Goal: Task Accomplishment & Management: Complete application form

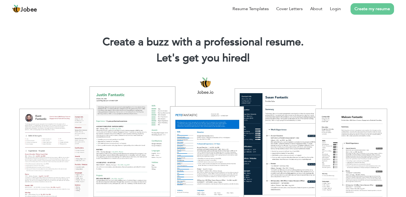
click at [361, 13] on link "Create my resume" at bounding box center [371, 8] width 43 height 11
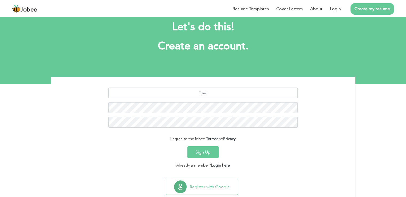
scroll to position [25, 0]
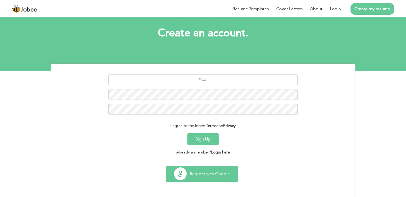
click at [199, 173] on button "Register with Google" at bounding box center [202, 173] width 72 height 15
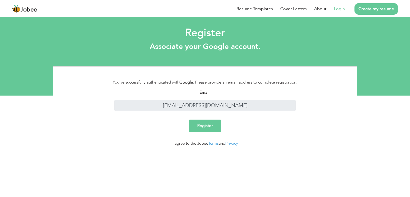
click at [215, 130] on input "Register" at bounding box center [205, 126] width 32 height 12
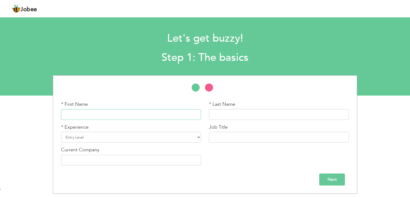
click at [158, 116] on input "text" at bounding box center [131, 114] width 140 height 11
type input "Urooj"
type input "Haider"
click at [175, 134] on select "Entry Level Less than 1 Year 1 Year 2 Years 3 Years 4 Years 5 Years 6 Years 7 Y…" at bounding box center [131, 137] width 140 height 11
click at [281, 59] on h2 "Step 1: The basics" at bounding box center [204, 58] width 299 height 14
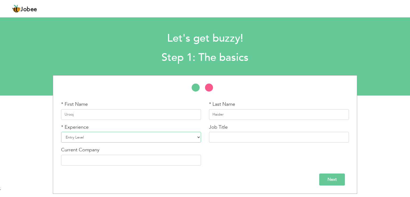
click at [165, 136] on select "Entry Level Less than 1 Year 1 Year 2 Years 3 Years 4 Years 5 Years 6 Years 7 Y…" at bounding box center [131, 137] width 140 height 11
click at [190, 142] on select "Entry Level Less than 1 Year 1 Year 2 Years 3 Years 4 Years 5 Years 6 Years 7 Y…" at bounding box center [131, 137] width 140 height 11
select select "24"
click at [61, 132] on select "Entry Level Less than 1 Year 1 Year 2 Years 3 Years 4 Years 5 Years 6 Years 7 Y…" at bounding box center [131, 137] width 140 height 11
click at [151, 159] on input "text" at bounding box center [131, 160] width 140 height 11
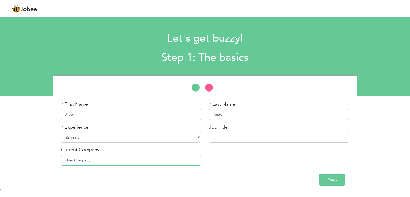
type input "Khan Company"
click at [234, 137] on input "text" at bounding box center [279, 137] width 140 height 11
click at [222, 137] on input "Sale Ex" at bounding box center [279, 137] width 140 height 11
paste input "executive"
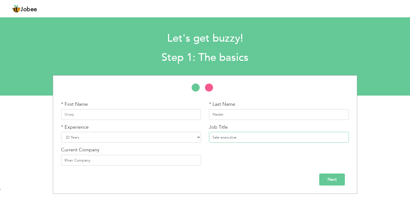
click at [223, 137] on input "Sale executive" at bounding box center [279, 137] width 140 height 11
type input "Sale Executive"
click at [333, 180] on input "Next" at bounding box center [332, 179] width 26 height 12
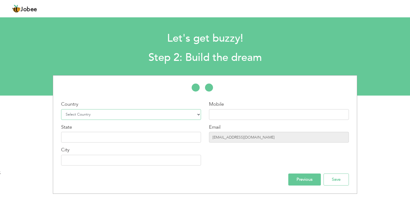
click at [132, 114] on select "Select Country Afghanistan Albania Algeria American Samoa Andorra Angola Anguil…" at bounding box center [131, 114] width 140 height 11
select select "166"
click at [61, 109] on select "Select Country Afghanistan Albania Algeria American Samoa Andorra Angola Anguil…" at bounding box center [131, 114] width 140 height 11
click at [133, 139] on input "text" at bounding box center [131, 137] width 140 height 11
type input "Sindh"
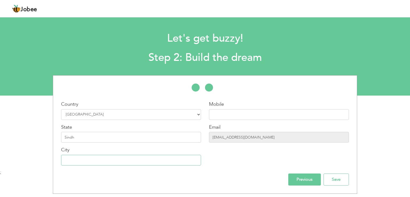
click at [98, 163] on input "text" at bounding box center [131, 160] width 140 height 11
type input "[GEOGRAPHIC_DATA]"
click at [227, 116] on input "text" at bounding box center [279, 114] width 140 height 11
type input "03162028169"
click at [303, 185] on div "* First Name Urooj * Last Name Haider * Experience Entry Level Less than 1 Year" at bounding box center [205, 134] width 304 height 118
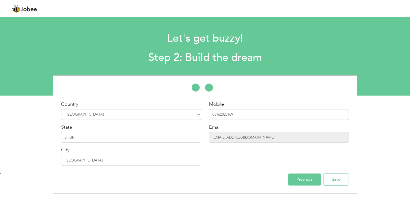
click at [304, 181] on input "Previous" at bounding box center [304, 179] width 33 height 12
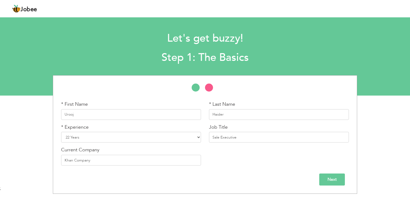
click at [336, 179] on input "Next" at bounding box center [332, 179] width 26 height 12
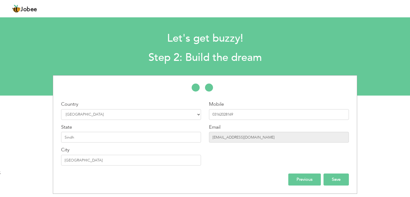
click at [337, 180] on input "Save" at bounding box center [335, 179] width 25 height 12
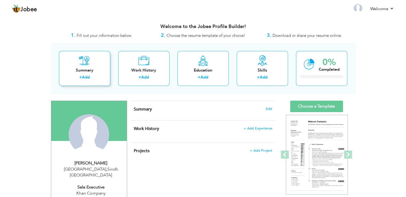
click at [89, 76] on link "Add" at bounding box center [86, 76] width 8 height 5
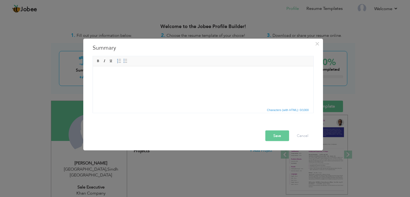
click at [169, 73] on body at bounding box center [203, 75] width 210 height 6
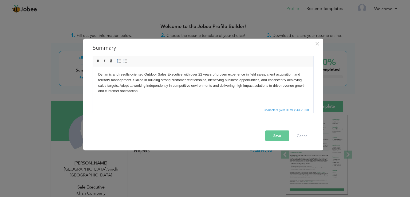
click at [276, 137] on button "Save" at bounding box center [277, 135] width 24 height 11
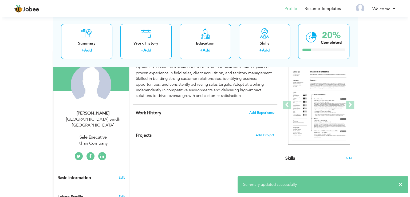
scroll to position [53, 0]
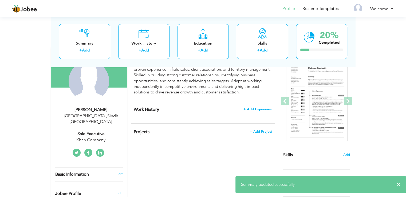
click at [265, 111] on span "+ Add Experience" at bounding box center [257, 109] width 29 height 4
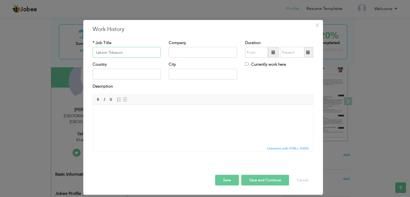
drag, startPoint x: 102, startPoint y: 51, endPoint x: 126, endPoint y: 53, distance: 23.5
click at [126, 53] on input "Lakson Tobacco" at bounding box center [127, 52] width 68 height 11
type input "Lakson Tobacco"
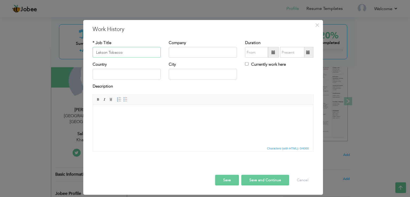
click at [140, 54] on input "Lakson Tobacco" at bounding box center [127, 52] width 68 height 11
drag, startPoint x: 127, startPoint y: 53, endPoint x: 86, endPoint y: 54, distance: 41.6
click at [86, 54] on div "× Work History * Job Title Lakson Tobacco Company Duration Currently work here …" at bounding box center [203, 107] width 240 height 175
click at [209, 51] on input "text" at bounding box center [203, 52] width 68 height 11
paste input "Lakson Tobacco"
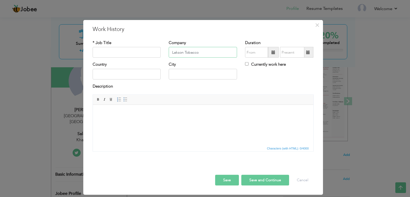
type input "Lakson Tobacco"
click at [123, 54] on input "text" at bounding box center [127, 52] width 68 height 11
click at [126, 54] on input "Sales Ex" at bounding box center [127, 52] width 68 height 11
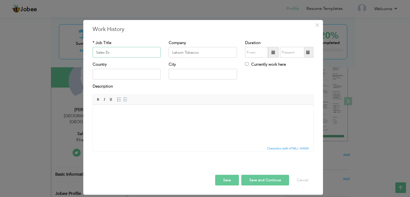
paste input "ecutive"
type input "Sales Executive"
click at [126, 74] on input "text" at bounding box center [127, 74] width 68 height 11
type input "[GEOGRAPHIC_DATA]"
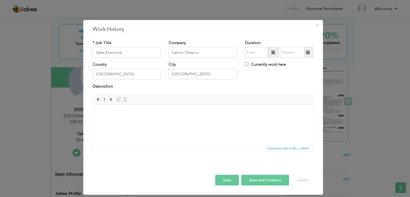
drag, startPoint x: 165, startPoint y: 83, endPoint x: 271, endPoint y: 51, distance: 110.2
click at [276, 53] on span at bounding box center [273, 52] width 11 height 11
type input "08/2025"
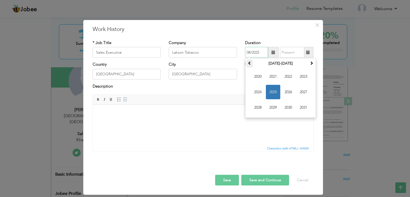
click at [250, 62] on span at bounding box center [250, 63] width 4 height 4
click at [312, 63] on span at bounding box center [311, 63] width 4 height 4
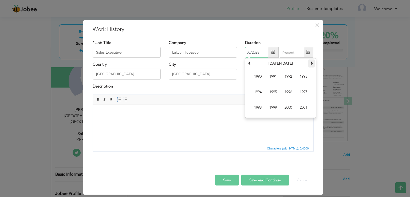
click at [312, 63] on span at bounding box center [311, 63] width 4 height 4
click at [304, 77] on span "2003" at bounding box center [303, 76] width 14 height 14
click at [309, 51] on span at bounding box center [308, 52] width 4 height 4
type input "08/2025"
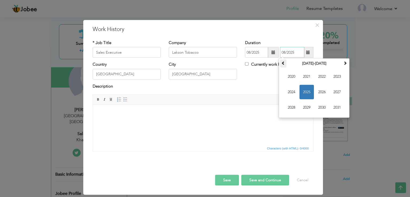
click at [286, 63] on th at bounding box center [283, 63] width 6 height 8
click at [336, 106] on span "2011" at bounding box center [337, 107] width 14 height 14
click at [204, 89] on div "Description" at bounding box center [203, 87] width 221 height 7
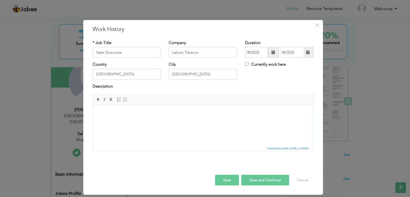
click at [141, 121] on html at bounding box center [203, 113] width 220 height 16
click at [136, 53] on input "Sales Executive" at bounding box center [127, 52] width 68 height 11
click at [196, 55] on input "Lakson Tobacco" at bounding box center [203, 52] width 68 height 11
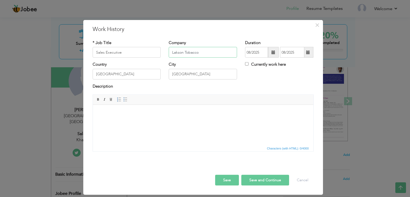
click at [196, 55] on input "Lakson Tobacco" at bounding box center [203, 52] width 68 height 11
click at [173, 121] on html at bounding box center [203, 113] width 220 height 16
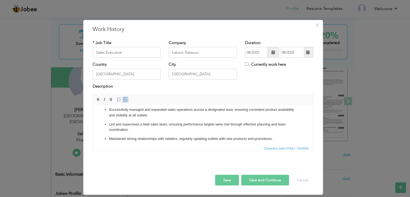
scroll to position [0, 0]
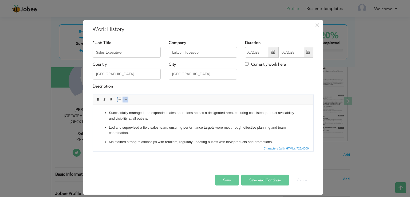
click at [227, 184] on button "Save" at bounding box center [227, 180] width 24 height 11
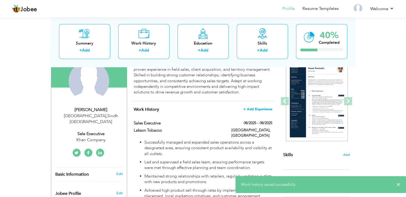
click at [259, 107] on span "+ Add Experience" at bounding box center [257, 109] width 29 height 4
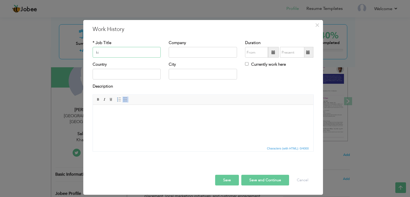
type input "k"
type input "Sales Executtive"
type input "Kissan Company"
click at [122, 51] on input "Sales Executtive" at bounding box center [127, 52] width 68 height 11
click at [113, 50] on input "Sales Executtive" at bounding box center [127, 52] width 68 height 11
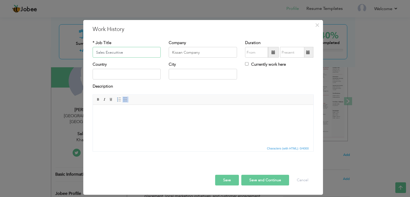
click at [113, 50] on input "Sales Executtive" at bounding box center [127, 52] width 68 height 11
paste input "text"
type input "Sales Executive"
click at [204, 52] on input "Kissan Company" at bounding box center [203, 52] width 68 height 11
click at [144, 74] on input "text" at bounding box center [127, 74] width 68 height 11
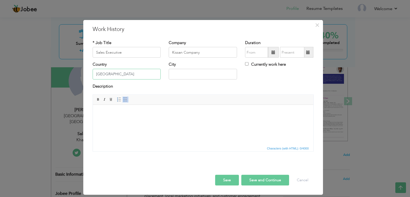
type input "[GEOGRAPHIC_DATA]"
click at [190, 74] on input "text" at bounding box center [203, 74] width 68 height 11
type input "[GEOGRAPHIC_DATA]"
click at [271, 53] on span at bounding box center [273, 52] width 11 height 11
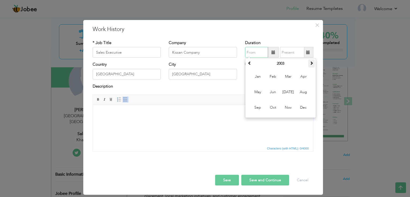
click at [313, 59] on th at bounding box center [311, 63] width 6 height 8
click at [271, 63] on th "2004" at bounding box center [280, 63] width 55 height 8
click at [312, 61] on span at bounding box center [311, 63] width 4 height 4
click at [252, 65] on th at bounding box center [249, 63] width 6 height 8
click at [259, 90] on span "2003" at bounding box center [258, 92] width 14 height 14
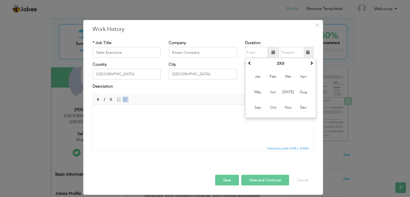
click at [290, 27] on h3 "Work History" at bounding box center [203, 29] width 221 height 8
click at [271, 55] on span at bounding box center [273, 52] width 11 height 11
click at [271, 53] on span at bounding box center [273, 52] width 11 height 11
click at [250, 64] on span at bounding box center [250, 63] width 4 height 4
click at [312, 63] on span at bounding box center [311, 63] width 4 height 4
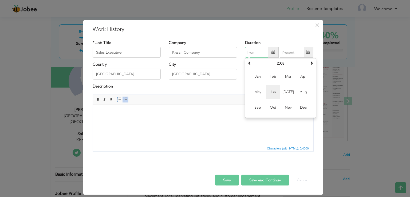
click at [276, 93] on span "Jun" at bounding box center [273, 92] width 14 height 14
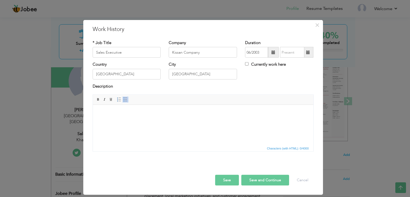
click at [275, 53] on span at bounding box center [273, 52] width 4 height 4
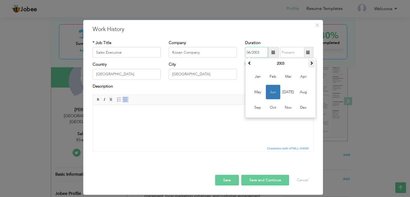
click at [312, 64] on span at bounding box center [311, 63] width 4 height 4
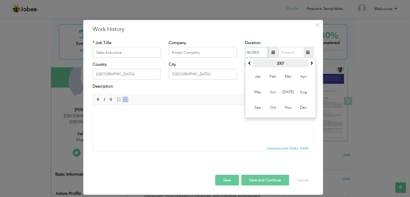
click at [284, 64] on th "2007" at bounding box center [280, 63] width 55 height 8
click at [274, 106] on span "2011" at bounding box center [273, 107] width 14 height 14
click at [277, 76] on span "Feb" at bounding box center [273, 76] width 14 height 14
type input "02/2011"
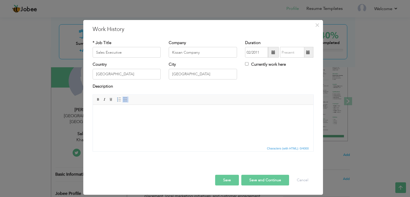
click at [309, 52] on span at bounding box center [308, 52] width 4 height 4
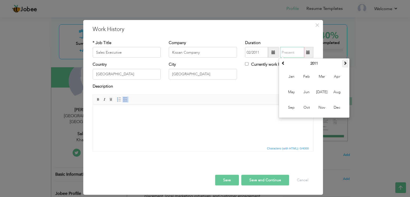
click at [345, 65] on span at bounding box center [345, 63] width 4 height 4
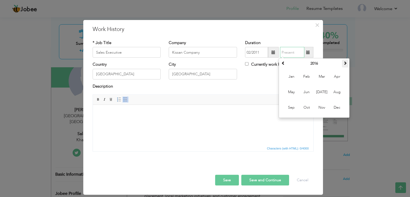
click at [345, 65] on span at bounding box center [345, 63] width 4 height 4
click at [346, 64] on span at bounding box center [345, 63] width 4 height 4
click at [283, 62] on span at bounding box center [283, 63] width 4 height 4
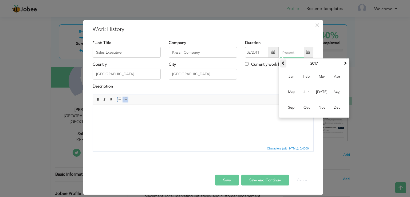
click at [283, 62] on span at bounding box center [283, 63] width 4 height 4
click at [309, 78] on span "Feb" at bounding box center [306, 76] width 14 height 14
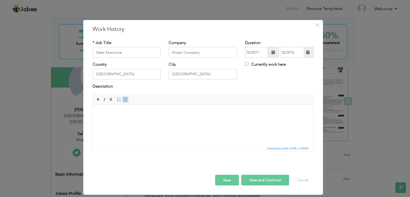
click at [308, 50] on span at bounding box center [308, 52] width 4 height 4
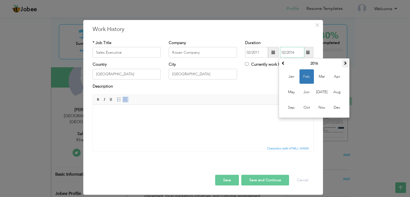
click at [345, 62] on span at bounding box center [345, 63] width 4 height 4
click at [303, 78] on span "Feb" at bounding box center [306, 76] width 14 height 14
type input "02/2018"
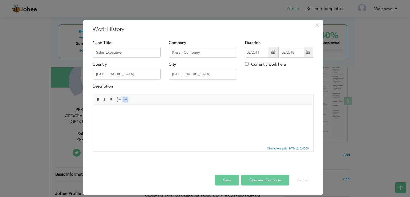
click at [188, 121] on html at bounding box center [203, 113] width 220 height 16
drag, startPoint x: 202, startPoint y: 51, endPoint x: 165, endPoint y: 55, distance: 37.3
click at [165, 55] on div "Company Kissan Company" at bounding box center [203, 51] width 76 height 22
click at [166, 114] on body at bounding box center [203, 113] width 210 height 6
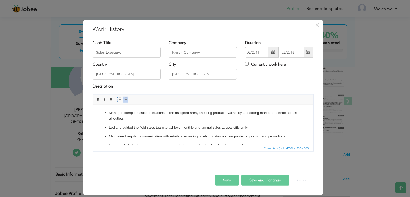
click at [234, 181] on button "Save" at bounding box center [227, 180] width 24 height 11
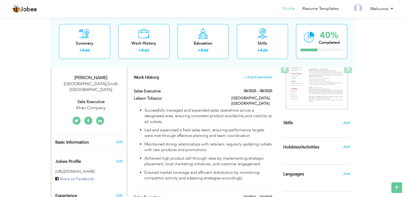
scroll to position [84, 0]
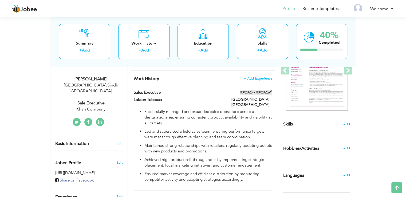
click at [271, 91] on span at bounding box center [270, 92] width 4 height 4
type input "Lakson Tobacco"
type input "08/2025"
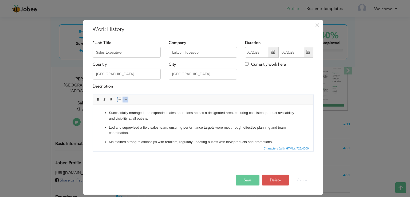
click at [308, 51] on span at bounding box center [308, 52] width 4 height 4
click at [269, 54] on span at bounding box center [273, 52] width 11 height 11
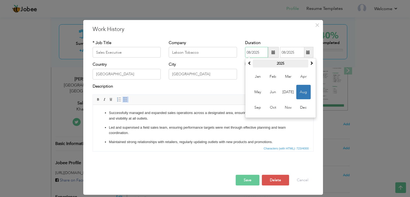
click at [277, 65] on th "2025" at bounding box center [280, 63] width 55 height 8
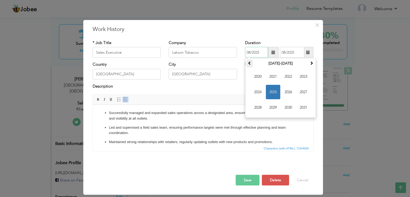
click at [252, 65] on th at bounding box center [249, 63] width 6 height 8
click at [305, 75] on span "2003" at bounding box center [303, 76] width 14 height 14
click at [287, 90] on span "Jul" at bounding box center [288, 92] width 14 height 14
type input "07/2003"
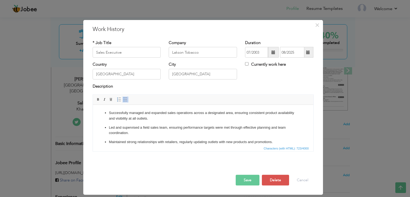
click at [309, 53] on span at bounding box center [308, 52] width 4 height 4
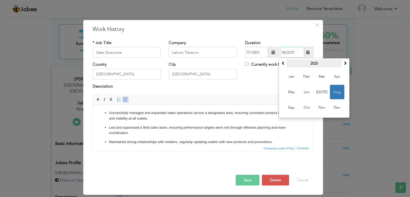
drag, startPoint x: 330, startPoint y: 63, endPoint x: 307, endPoint y: 79, distance: 27.8
click at [330, 64] on th "2025" at bounding box center [313, 63] width 55 height 8
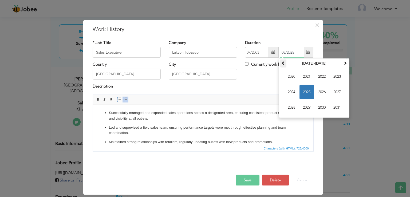
click at [283, 63] on span at bounding box center [283, 63] width 4 height 4
click at [344, 64] on span at bounding box center [345, 63] width 4 height 4
click at [306, 76] on span "2011" at bounding box center [306, 76] width 14 height 14
click at [293, 90] on span "May" at bounding box center [291, 92] width 14 height 14
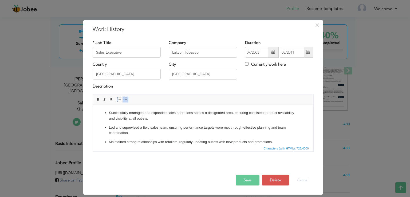
click at [311, 52] on span at bounding box center [308, 52] width 10 height 11
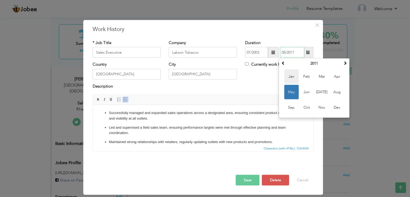
click at [293, 76] on span "Jan" at bounding box center [291, 76] width 14 height 14
type input "01/2011"
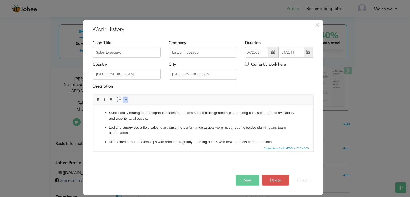
click at [251, 179] on button "Save" at bounding box center [248, 180] width 24 height 11
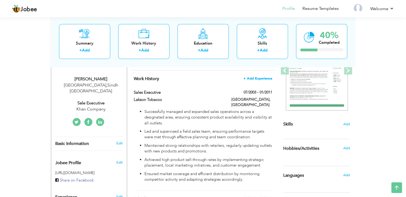
click at [267, 77] on span "+ Add Experience" at bounding box center [257, 79] width 29 height 4
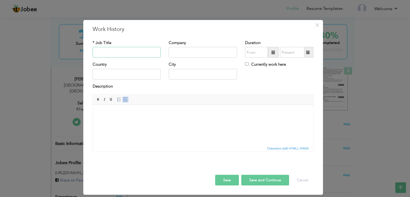
click at [122, 52] on input "text" at bounding box center [127, 52] width 68 height 11
type input "C"
type input "Champion Company"
click at [122, 52] on input "text" at bounding box center [127, 52] width 68 height 11
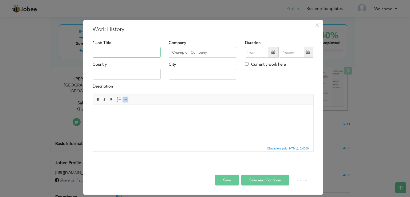
click at [148, 49] on input "text" at bounding box center [127, 52] width 68 height 11
paste input "Sales Executive"
type input "Sales Executive"
click at [145, 74] on input "text" at bounding box center [127, 74] width 68 height 11
type input "[GEOGRAPHIC_DATA]"
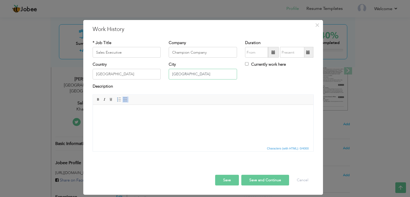
type input "[GEOGRAPHIC_DATA]"
click at [273, 55] on span at bounding box center [273, 52] width 11 height 11
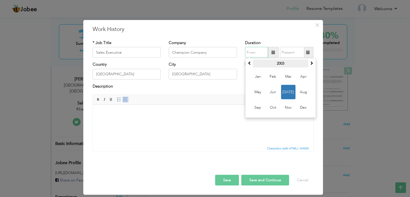
click at [277, 64] on th "2003" at bounding box center [280, 63] width 55 height 8
click at [311, 65] on span at bounding box center [311, 63] width 4 height 4
click at [290, 107] on span "2018" at bounding box center [288, 107] width 14 height 14
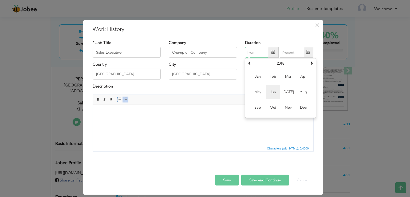
click at [276, 94] on span "Jun" at bounding box center [273, 92] width 14 height 14
type input "06/2018"
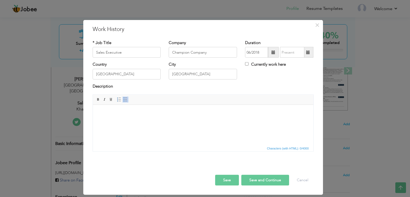
click at [311, 53] on span at bounding box center [308, 52] width 10 height 11
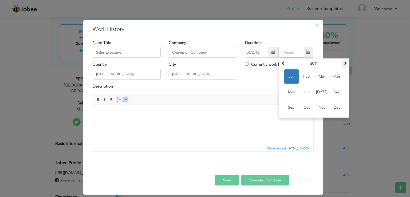
click at [345, 63] on span at bounding box center [345, 63] width 4 height 4
click at [315, 62] on th "2014" at bounding box center [313, 63] width 55 height 8
click at [345, 63] on span at bounding box center [345, 63] width 4 height 4
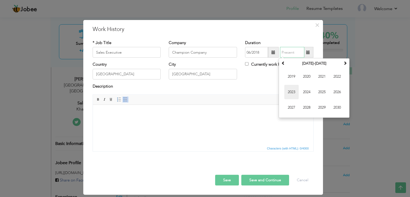
click at [295, 90] on span "2023" at bounding box center [291, 92] width 14 height 14
click at [303, 107] on span "Oct" at bounding box center [306, 107] width 14 height 14
type input "10/2023"
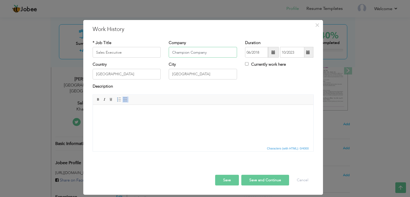
drag, startPoint x: 208, startPoint y: 52, endPoint x: 188, endPoint y: 57, distance: 20.6
click at [163, 55] on div "* Job Title Sales Executive Company Champion Company Duration 06/2018 10/2023 C…" at bounding box center [203, 51] width 229 height 22
click at [190, 52] on input "Champion Company" at bounding box center [203, 52] width 68 height 11
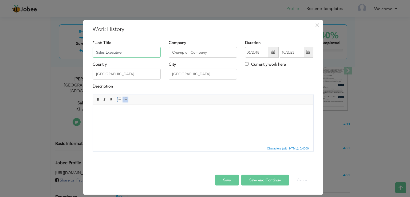
drag, startPoint x: 125, startPoint y: 51, endPoint x: 85, endPoint y: 50, distance: 39.8
click at [85, 50] on div "× Work History * Job Title Sales Executive Company Champion Company Duration 06…" at bounding box center [203, 107] width 240 height 175
click at [176, 111] on body at bounding box center [203, 113] width 210 height 6
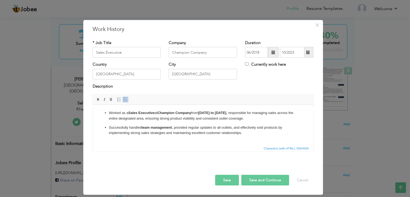
click at [234, 178] on button "Save" at bounding box center [227, 180] width 24 height 11
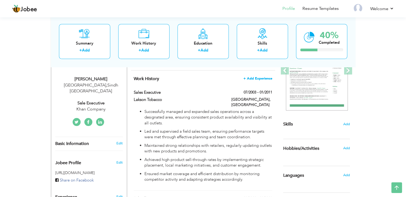
click at [261, 77] on span "+ Add Experience" at bounding box center [257, 79] width 29 height 4
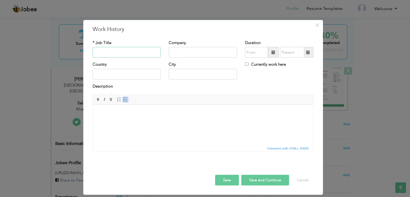
click at [134, 55] on input "text" at bounding box center [127, 52] width 68 height 11
click at [140, 50] on input "Sales" at bounding box center [127, 52] width 68 height 11
paste input "Executive"
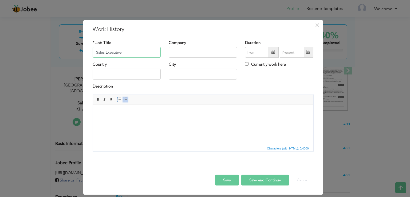
type input "Sales Executive"
click at [189, 52] on input "text" at bounding box center [203, 52] width 68 height 11
type input "[PERSON_NAME]"
click at [144, 77] on input "text" at bounding box center [127, 74] width 68 height 11
type input "[GEOGRAPHIC_DATA]"
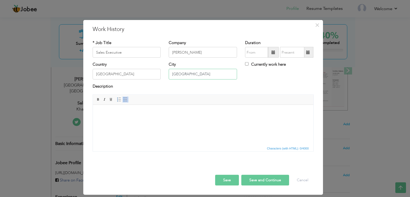
type input "[GEOGRAPHIC_DATA]"
click at [273, 51] on span at bounding box center [273, 52] width 4 height 4
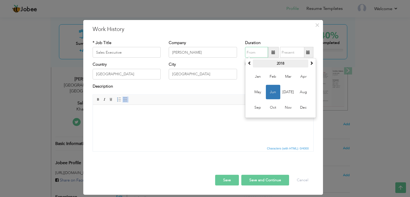
click at [280, 63] on th "2018" at bounding box center [280, 63] width 55 height 8
click at [311, 63] on span at bounding box center [311, 63] width 4 height 4
click at [260, 78] on span "2023" at bounding box center [258, 76] width 14 height 14
click at [299, 107] on span "Dec" at bounding box center [303, 107] width 14 height 14
type input "12/2023"
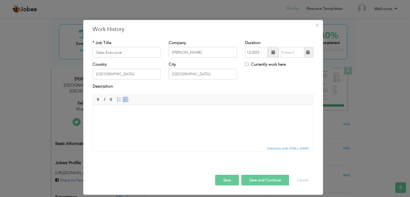
click at [261, 65] on label "Currently work here" at bounding box center [265, 65] width 41 height 6
click at [248, 65] on input "Currently work here" at bounding box center [246, 63] width 3 height 3
checkbox input "true"
click at [127, 116] on body at bounding box center [203, 113] width 210 height 6
click at [191, 51] on input "[PERSON_NAME]" at bounding box center [203, 52] width 68 height 11
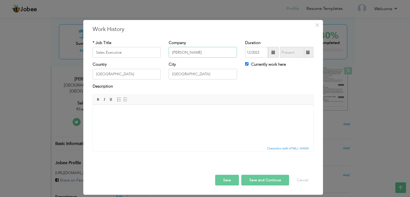
click at [191, 51] on input "[PERSON_NAME]" at bounding box center [203, 52] width 68 height 11
click at [163, 121] on html at bounding box center [203, 113] width 220 height 16
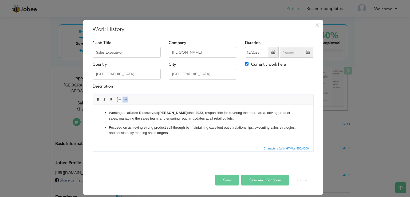
click at [227, 176] on button "Save" at bounding box center [227, 180] width 24 height 11
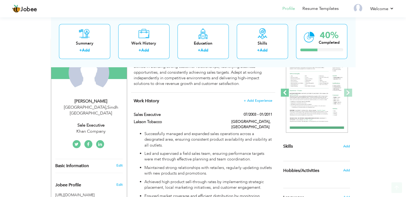
scroll to position [97, 0]
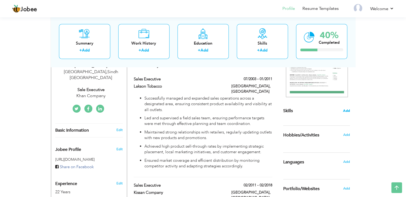
click at [348, 110] on span "Add" at bounding box center [346, 110] width 7 height 5
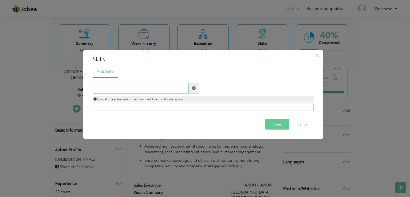
click at [181, 89] on input "text" at bounding box center [141, 88] width 96 height 11
click at [143, 84] on input "team" at bounding box center [141, 88] width 96 height 11
drag, startPoint x: 143, startPoint y: 84, endPoint x: 143, endPoint y: 87, distance: 2.9
click at [143, 87] on input "team" at bounding box center [141, 88] width 96 height 11
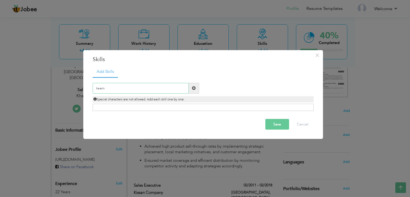
click at [143, 87] on input "team" at bounding box center [141, 88] width 96 height 11
paste input "Team Management"
paste input "text"
type input "Team Management"
click at [192, 89] on span at bounding box center [194, 88] width 4 height 4
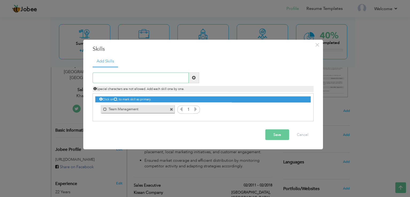
click at [139, 77] on input "text" at bounding box center [141, 77] width 96 height 11
paste input "Target Achievement and Performance Tracking"
drag, startPoint x: 130, startPoint y: 77, endPoint x: 203, endPoint y: 79, distance: 72.9
click at [203, 79] on div "Target Achievement and Performance Tracking Duplicate entry Special characters …" at bounding box center [203, 81] width 229 height 19
type input "Target Achievement"
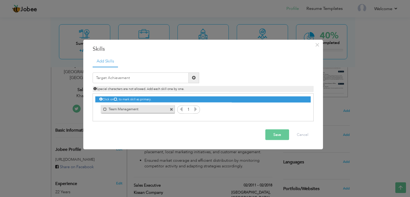
click at [196, 77] on span at bounding box center [194, 77] width 10 height 11
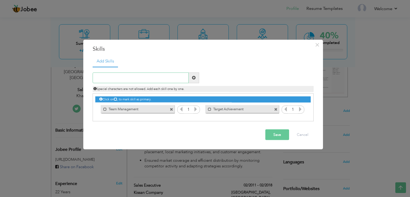
click at [152, 80] on input "text" at bounding box center [141, 77] width 96 height 11
paste input "Problem Solving and Decision Making"
type input "Problem Solving and Decision Making"
click at [194, 78] on span at bounding box center [194, 78] width 4 height 4
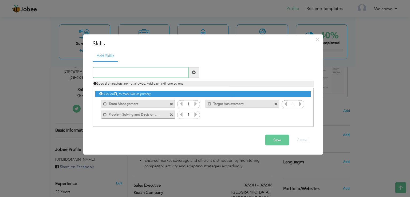
click at [147, 70] on input "text" at bounding box center [141, 72] width 96 height 11
paste input "Product Promotion and Merchandising"
type input "Product Promotion and Merchandising"
drag, startPoint x: 193, startPoint y: 72, endPoint x: 196, endPoint y: 73, distance: 3.3
click at [193, 72] on span at bounding box center [194, 72] width 4 height 4
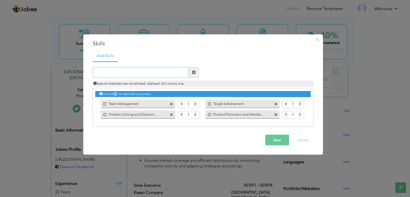
click at [156, 70] on input "text" at bounding box center [141, 72] width 96 height 11
paste input "Sales and Negotiation Skills"
type input "Sales and Negotiation Skills"
click at [195, 70] on span at bounding box center [194, 72] width 4 height 4
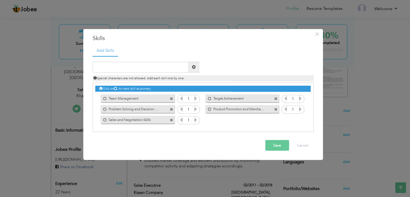
click at [273, 142] on button "Save" at bounding box center [277, 145] width 24 height 11
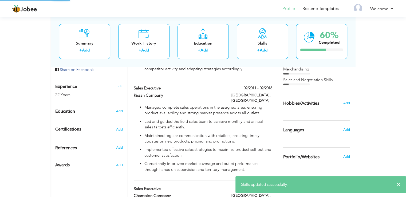
scroll to position [195, 0]
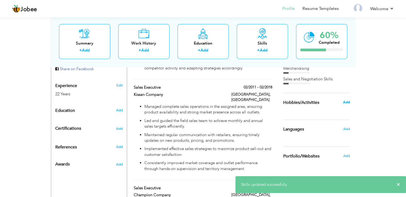
click at [348, 100] on span "Add" at bounding box center [346, 102] width 7 height 5
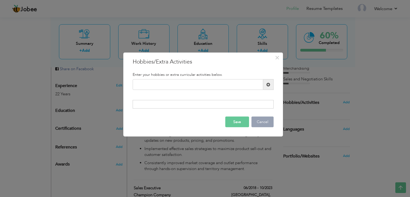
click at [263, 121] on button "Cancel" at bounding box center [262, 121] width 22 height 11
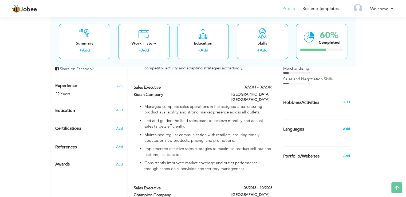
click at [345, 129] on span "Add" at bounding box center [346, 128] width 7 height 5
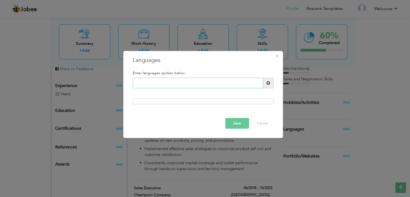
click at [170, 80] on input "text" at bounding box center [198, 83] width 130 height 11
type input "Urdu"
click at [268, 81] on span at bounding box center [268, 83] width 4 height 4
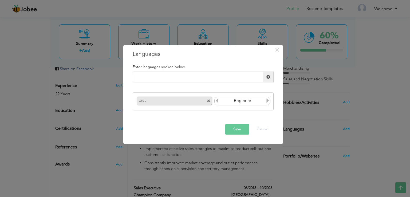
click at [267, 101] on icon at bounding box center [267, 100] width 5 height 5
click at [219, 74] on input "text" at bounding box center [198, 77] width 130 height 11
type input "english"
click at [270, 78] on span at bounding box center [268, 77] width 10 height 11
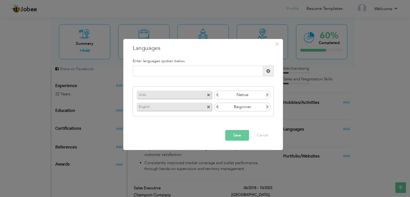
click at [267, 94] on icon at bounding box center [267, 94] width 5 height 5
click at [268, 107] on icon at bounding box center [267, 106] width 5 height 5
drag, startPoint x: 217, startPoint y: 107, endPoint x: 232, endPoint y: 130, distance: 27.5
click at [217, 107] on icon at bounding box center [217, 106] width 5 height 5
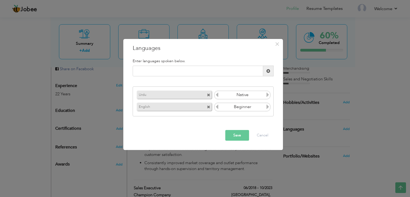
click at [236, 137] on button "Save" at bounding box center [237, 135] width 24 height 11
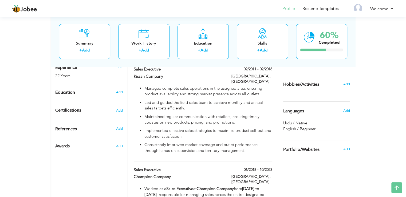
scroll to position [200, 0]
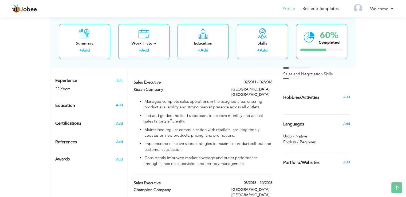
click at [118, 103] on span "Add" at bounding box center [119, 105] width 7 height 5
radio input "true"
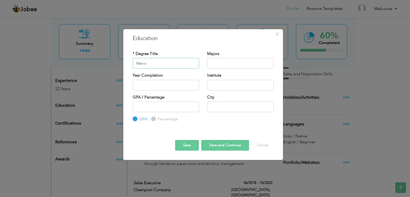
type input "Matric"
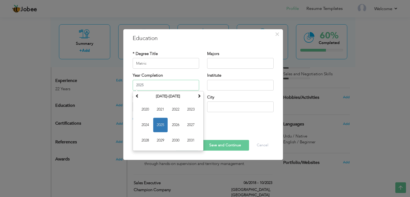
click at [155, 87] on input "2025" at bounding box center [166, 85] width 66 height 11
click at [138, 97] on span at bounding box center [137, 96] width 4 height 4
click at [139, 97] on th at bounding box center [137, 96] width 6 height 8
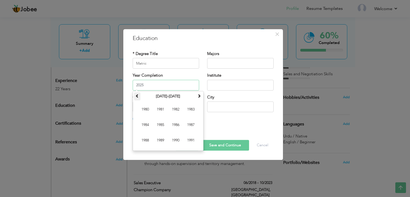
click at [139, 97] on th at bounding box center [137, 96] width 6 height 8
click at [201, 95] on span at bounding box center [199, 96] width 4 height 4
click at [161, 126] on span "1985" at bounding box center [160, 125] width 14 height 14
type input "1985"
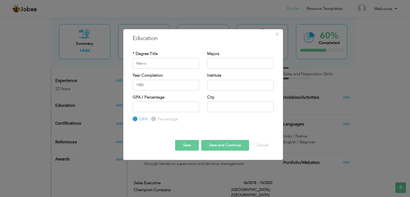
click at [189, 144] on button "Save" at bounding box center [187, 145] width 24 height 11
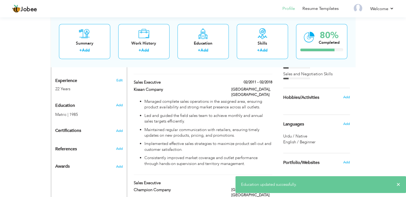
click at [122, 103] on h6 "Add" at bounding box center [119, 105] width 7 height 5
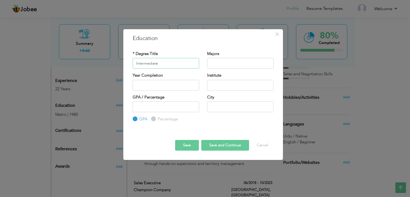
type input "Intermediate"
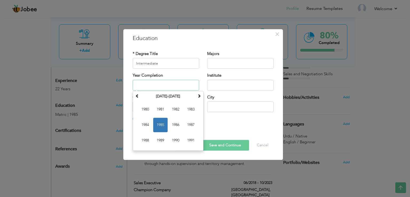
click at [169, 86] on input "text" at bounding box center [166, 85] width 66 height 11
click at [144, 140] on span "1988" at bounding box center [145, 140] width 14 height 14
type input "1988"
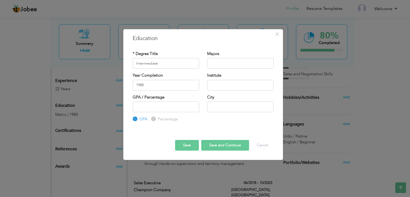
click at [191, 144] on button "Save" at bounding box center [187, 145] width 24 height 11
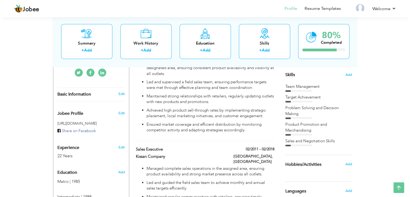
scroll to position [133, 0]
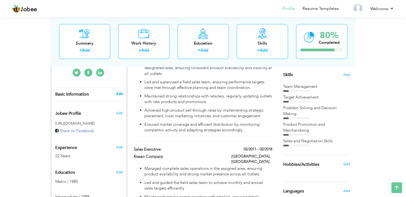
click at [117, 92] on link "Edit" at bounding box center [119, 94] width 6 height 5
type input "Urooj"
type input "Haider"
type input "03162028169"
select select "number:166"
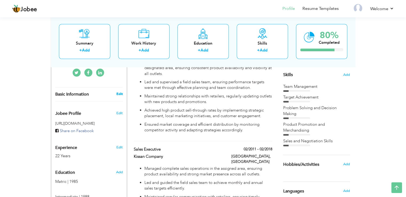
type input "Sindh"
type input "[GEOGRAPHIC_DATA]"
select select "number:24"
type input "Khan Company"
type input "Sale Executive"
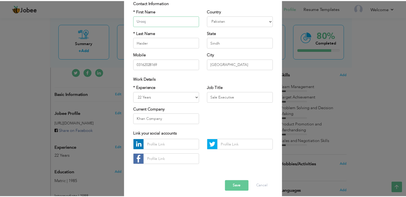
scroll to position [46, 0]
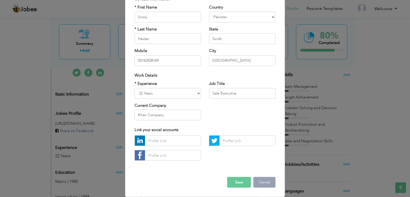
click at [263, 183] on button "Cancel" at bounding box center [264, 182] width 22 height 11
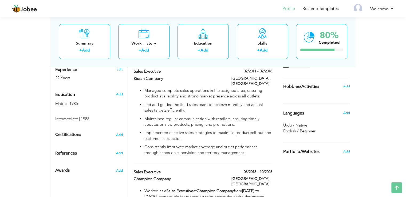
scroll to position [169, 0]
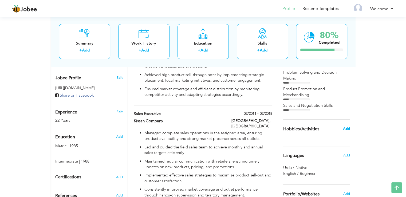
click at [346, 128] on span "Add" at bounding box center [346, 128] width 7 height 5
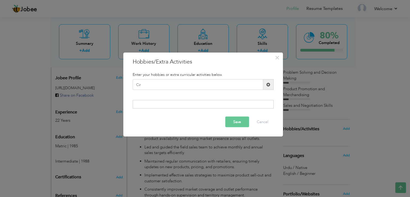
click at [146, 60] on h3 "Hobbies/Extra Activities" at bounding box center [203, 62] width 141 height 8
click at [179, 88] on input "Cir" at bounding box center [198, 84] width 130 height 11
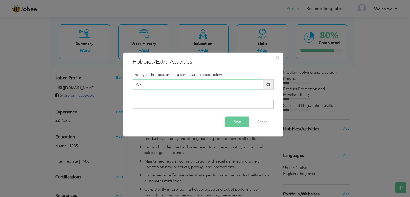
paste input "Traveling"
type input "Traveling"
click at [270, 84] on span at bounding box center [268, 84] width 10 height 11
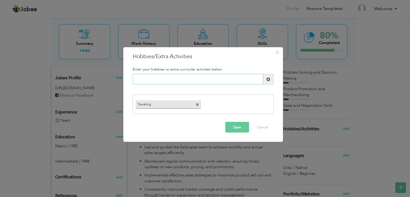
click at [175, 83] on input "text" at bounding box center [198, 79] width 130 height 11
paste input "Watching Documentaries"
type input "Watching Documentaries"
click at [269, 80] on span at bounding box center [268, 79] width 4 height 4
drag, startPoint x: 236, startPoint y: 126, endPoint x: 244, endPoint y: 125, distance: 8.2
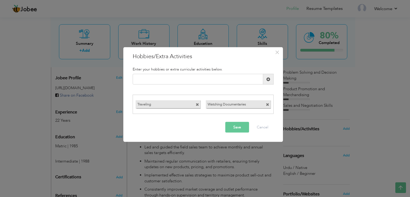
click at [238, 126] on button "Save" at bounding box center [237, 127] width 24 height 11
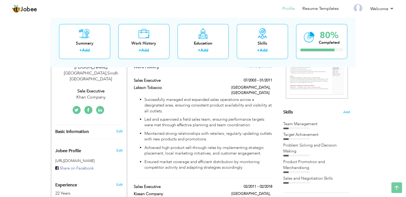
scroll to position [0, 0]
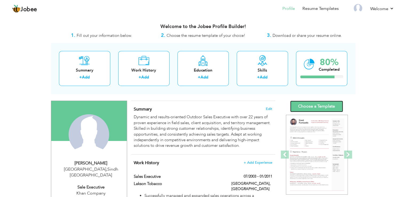
click at [323, 109] on link "Choose a Template" at bounding box center [316, 106] width 53 height 11
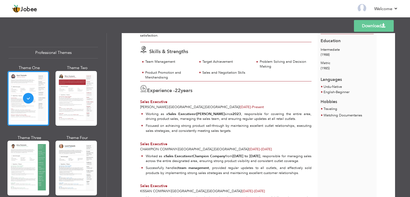
scroll to position [62, 0]
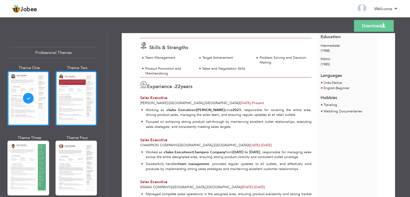
click at [90, 104] on div at bounding box center [76, 98] width 42 height 55
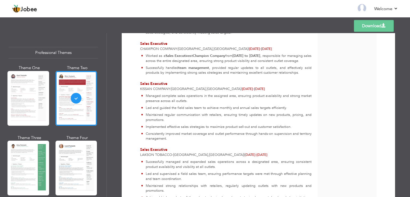
scroll to position [207, 0]
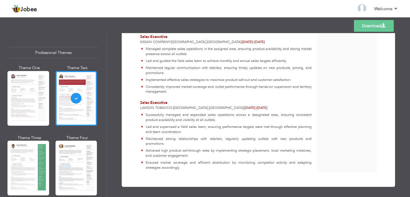
click at [370, 27] on link "Download" at bounding box center [374, 26] width 40 height 12
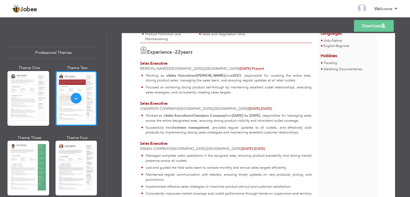
scroll to position [74, 0]
